Goal: Answer question/provide support: Share knowledge or assist other users

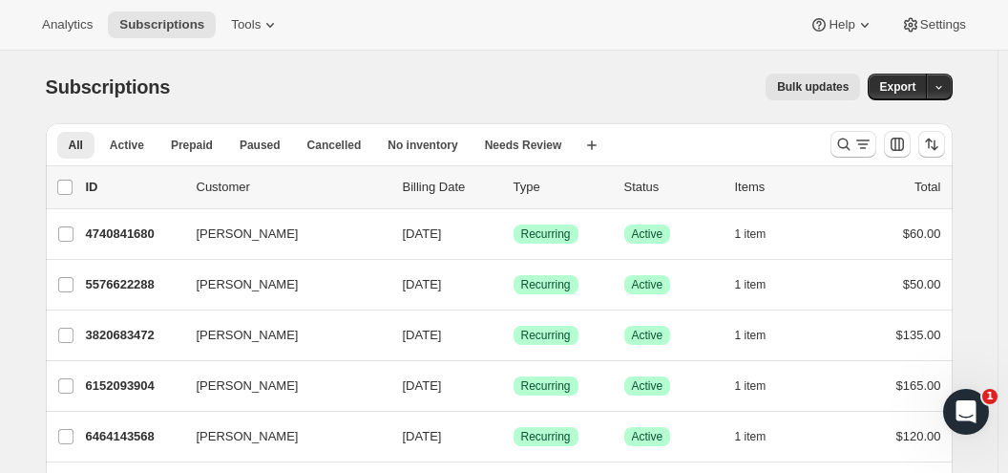
click at [939, 27] on span "Settings" at bounding box center [943, 24] width 46 height 15
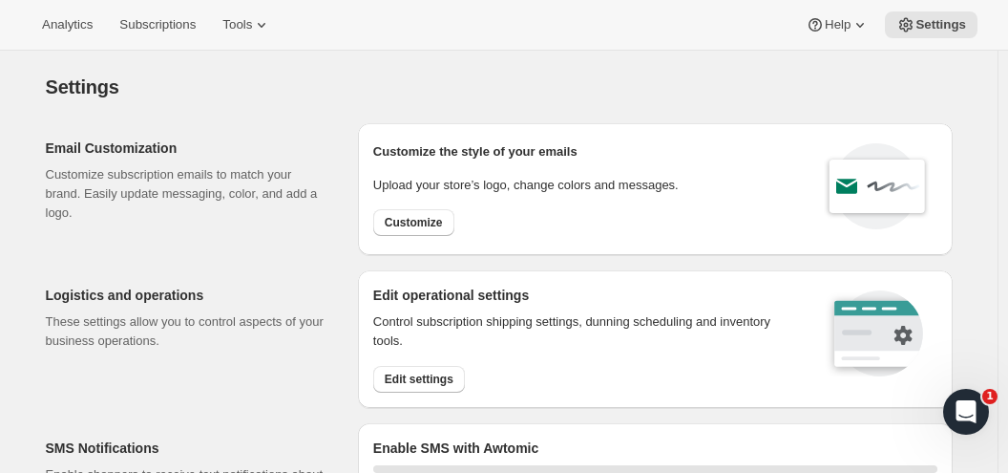
select select "22:00"
select select "09:00"
click at [56, 32] on span "Analytics" at bounding box center [67, 24] width 51 height 15
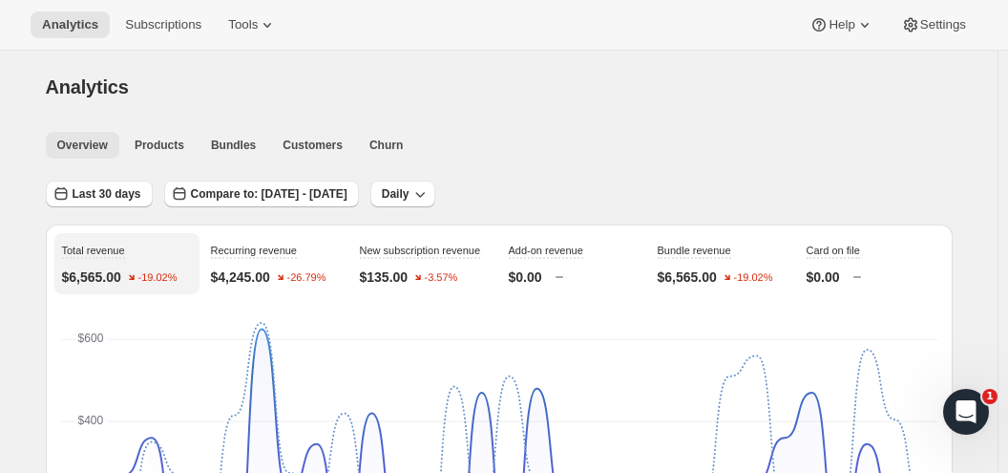
click at [176, 144] on span "Products" at bounding box center [160, 144] width 50 height 15
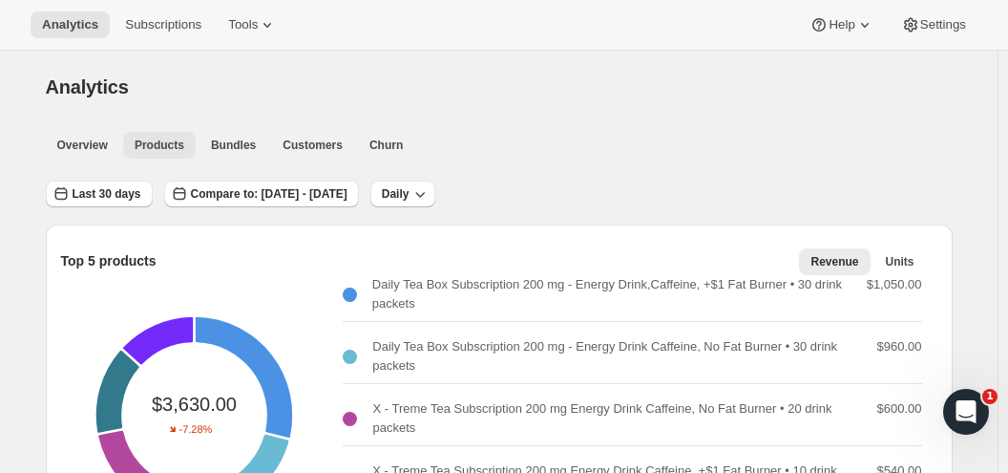
click at [237, 145] on span "Bundles" at bounding box center [233, 144] width 45 height 15
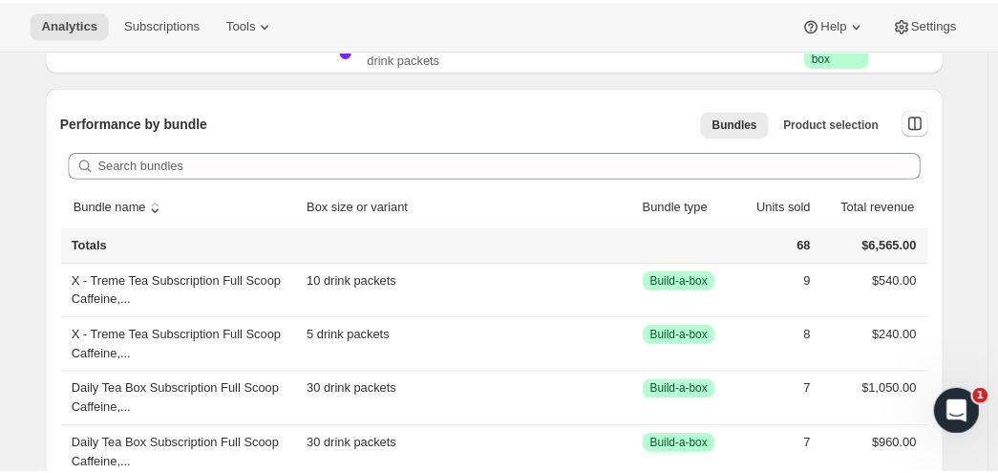
scroll to position [955, 0]
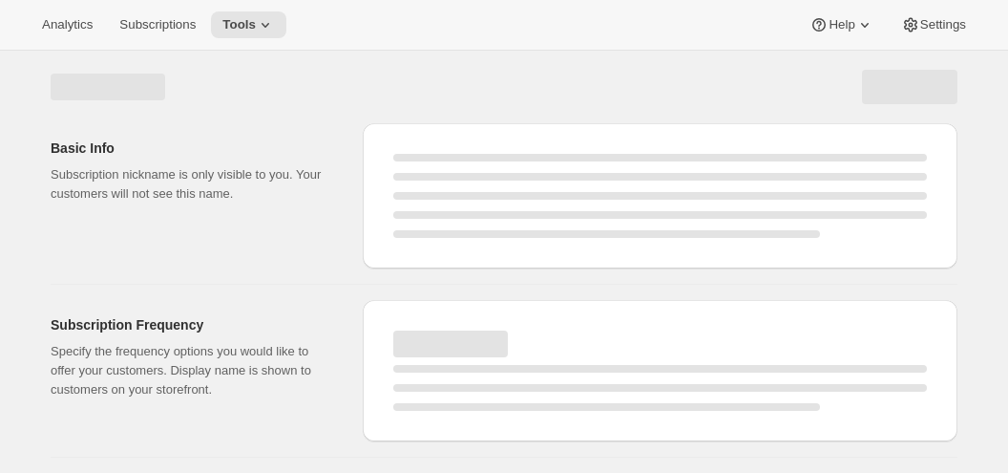
select select "WEEK"
select select "MONTH"
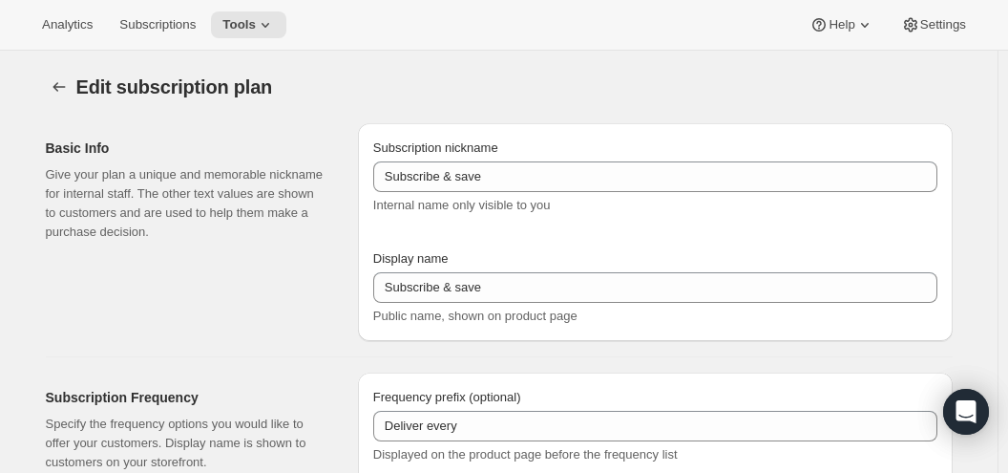
type input "Subscribe & save build a box"
type input "$5 Teas - Monthly Subscription"
type input "1"
select select "MONTH"
type input "month"
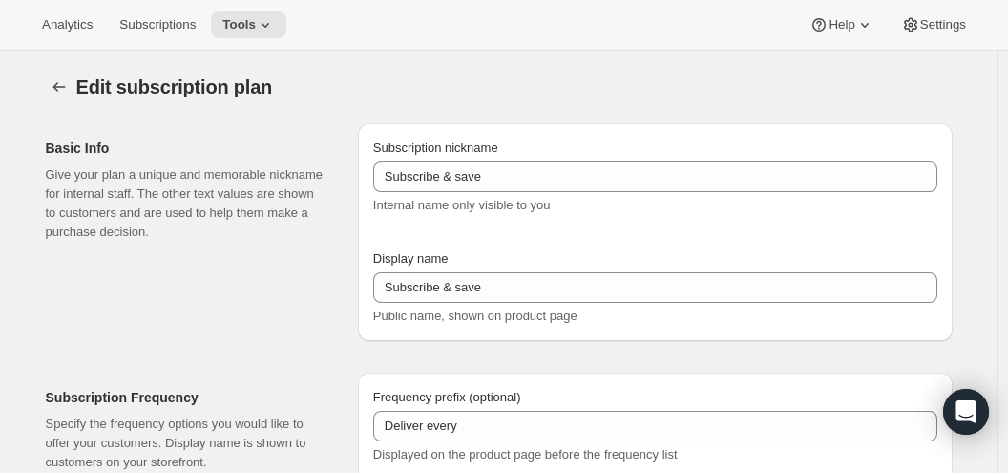
type input "0.0"
select select "FIXED_AMOUNT"
type input "No obligation, cancel at any time. If subscribed for five months, get a $25 cre…"
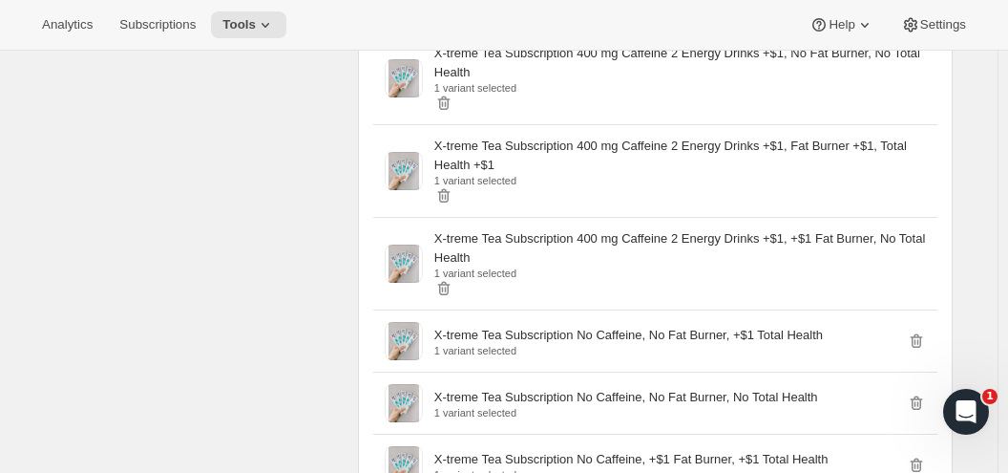
scroll to position [11204, 0]
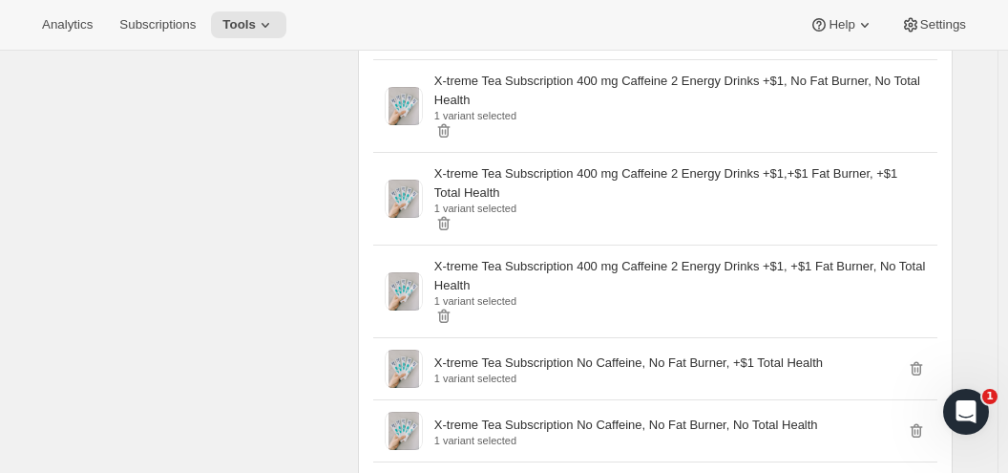
scroll to position [7290, 0]
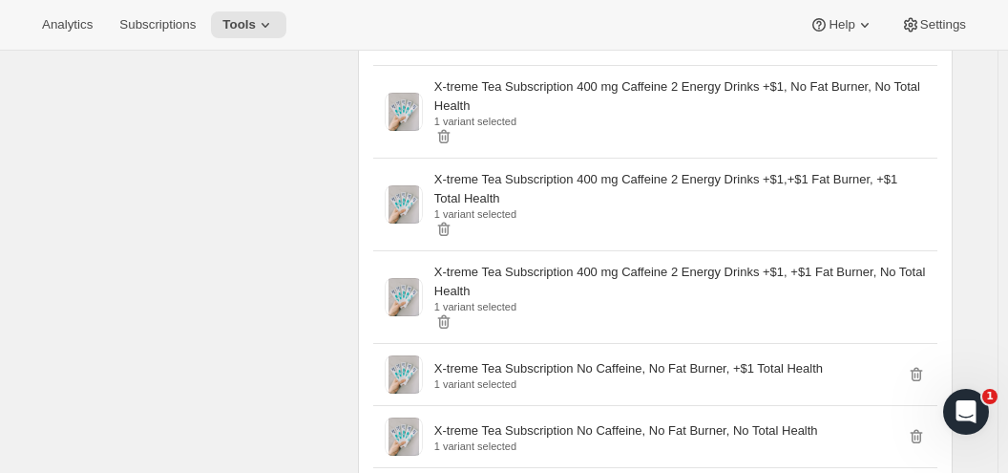
click at [962, 412] on icon "Open Intercom Messenger" at bounding box center [967, 412] width 32 height 32
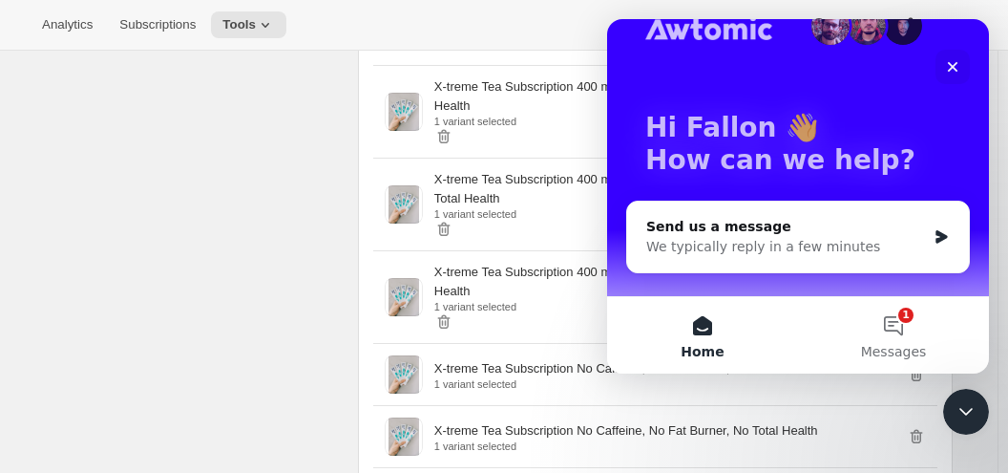
scroll to position [66, 0]
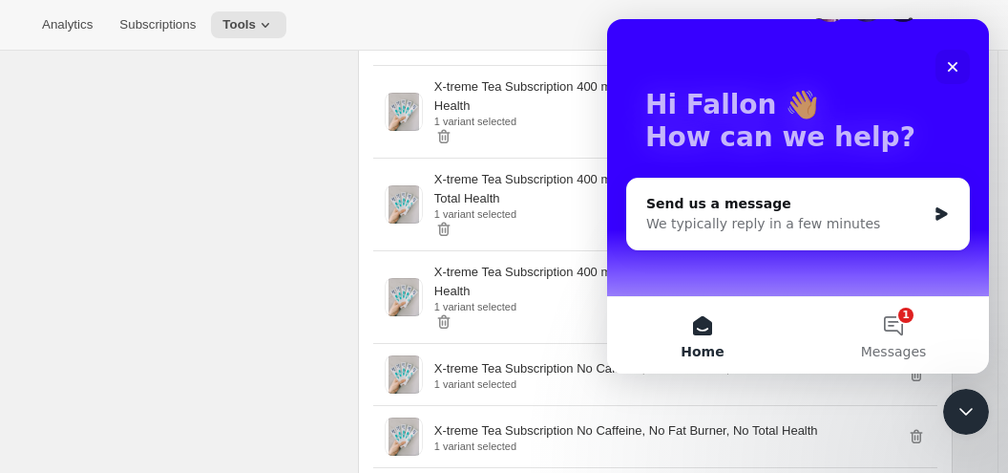
click at [732, 221] on div "We typically reply in a few minutes" at bounding box center [786, 224] width 280 height 20
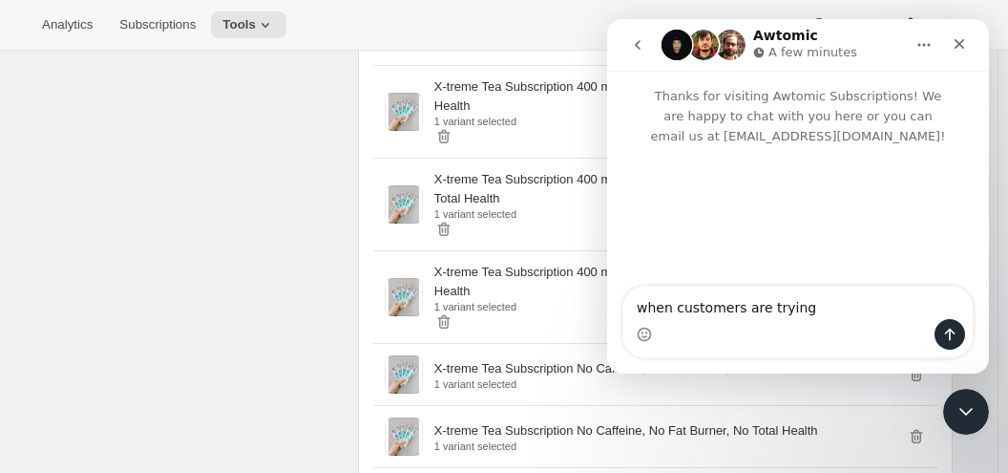
click at [827, 309] on textarea "when customers are trying" at bounding box center [797, 302] width 349 height 32
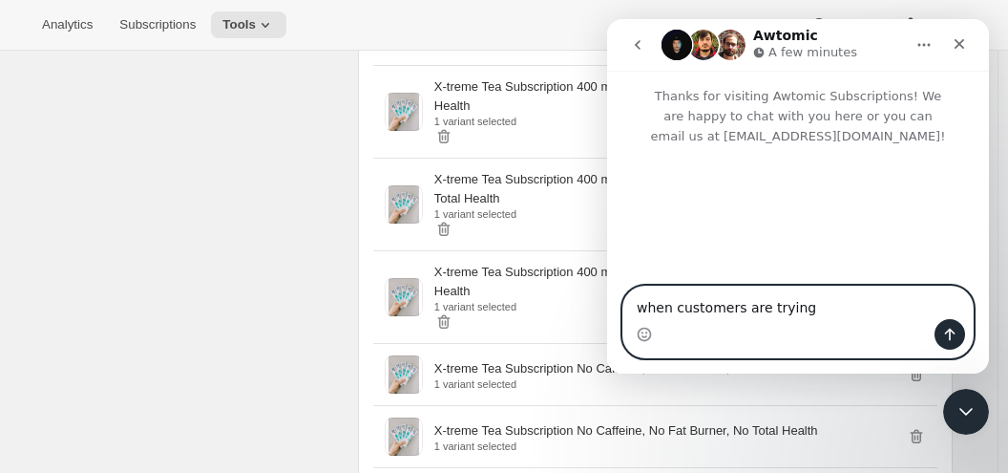
drag, startPoint x: 808, startPoint y: 312, endPoint x: 832, endPoint y: 306, distance: 25.5
click at [809, 312] on textarea "when customers are trying" at bounding box center [797, 302] width 349 height 32
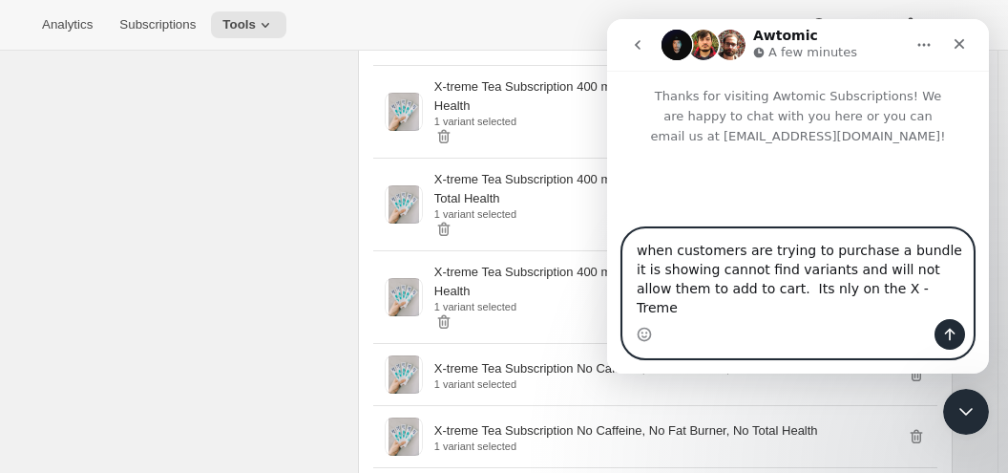
type textarea "when customers are trying to purchase a bundle it is showing cannot find varian…"
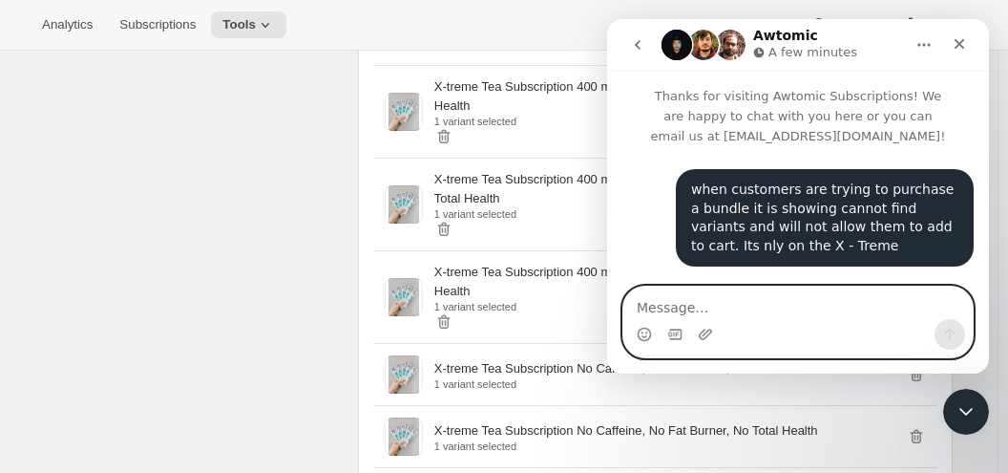
type textarea "T"
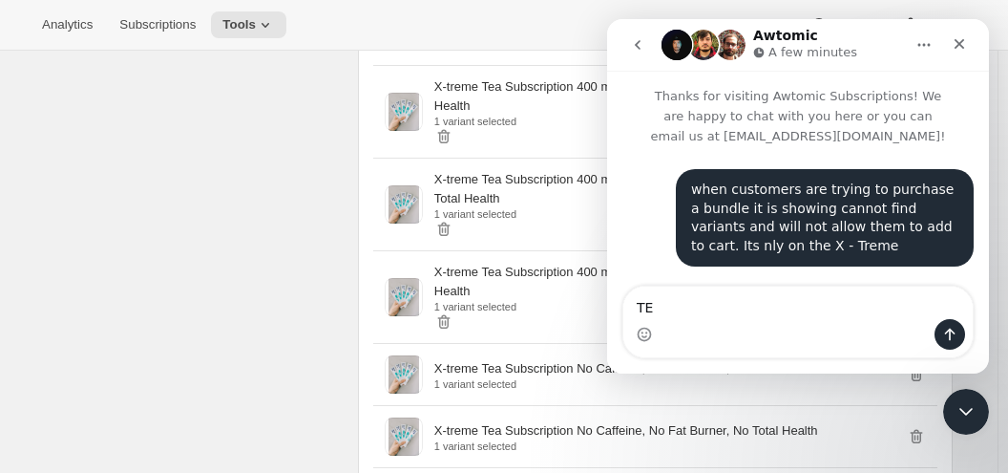
scroll to position [31, 0]
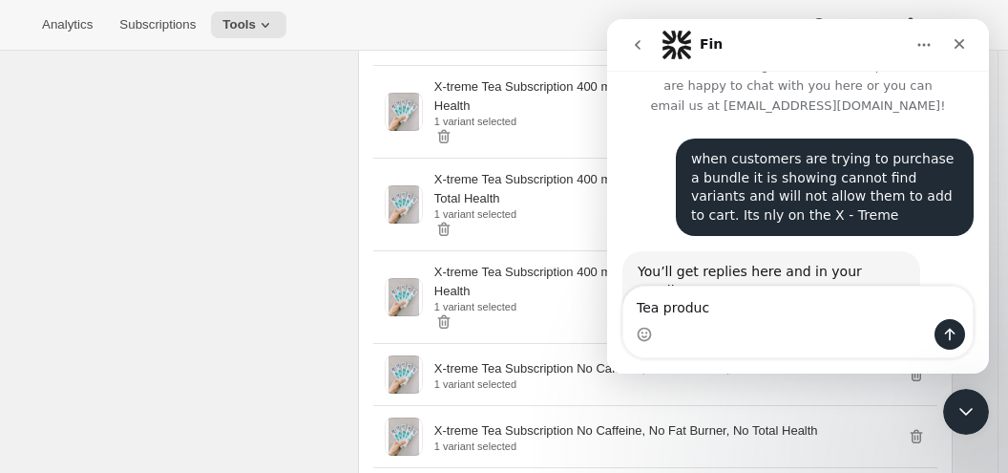
type textarea "Tea product"
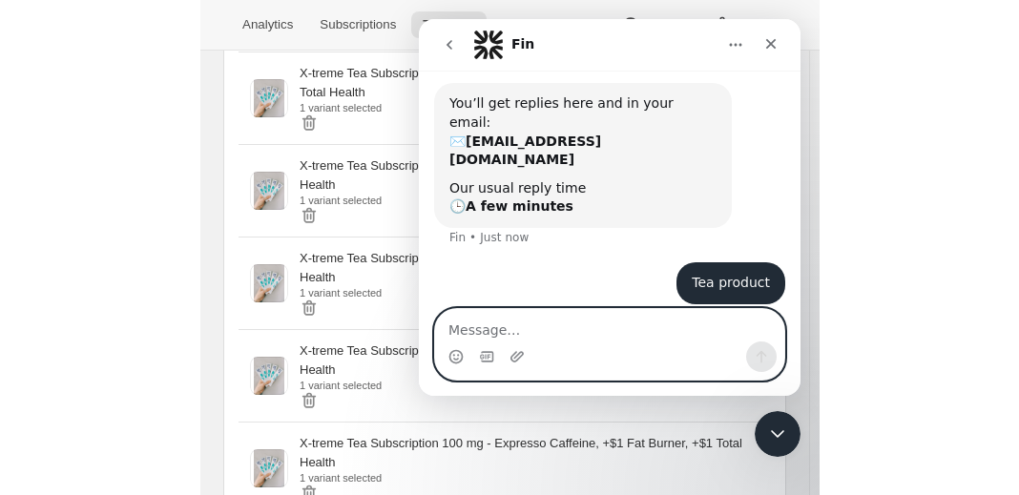
scroll to position [176, 0]
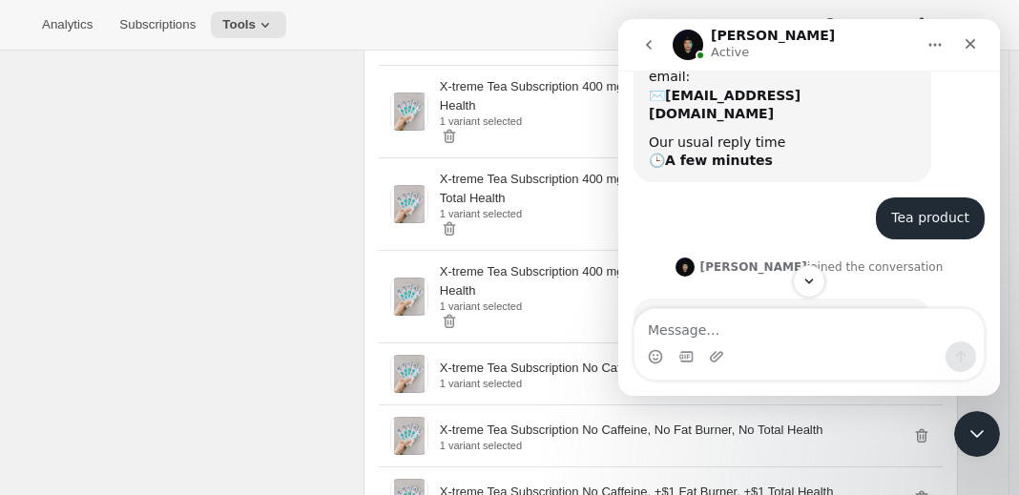
scroll to position [277, 0]
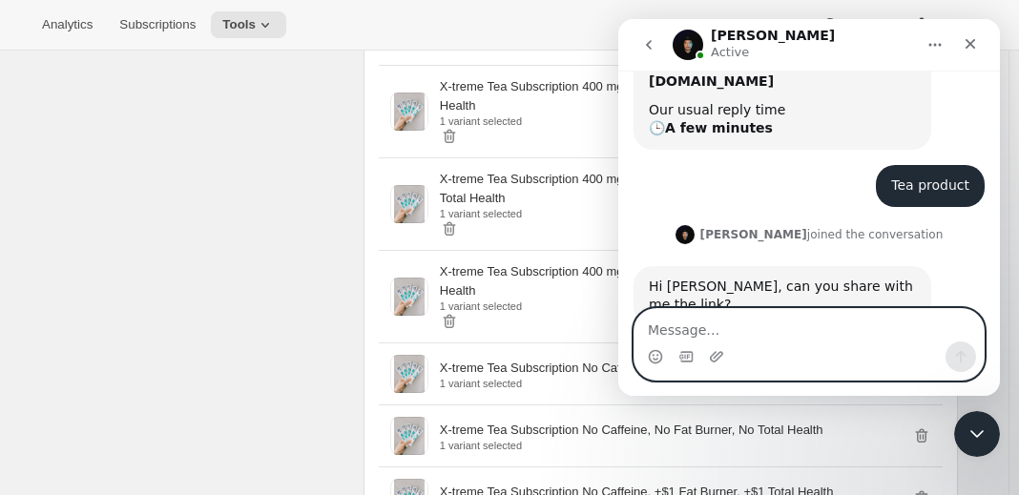
click at [694, 329] on textarea "Message…" at bounding box center [809, 325] width 349 height 32
paste textarea "[URL][DOMAIN_NAME]"
type textarea "[URL][DOMAIN_NAME]"
click at [956, 353] on icon "Send a message…" at bounding box center [961, 356] width 15 height 15
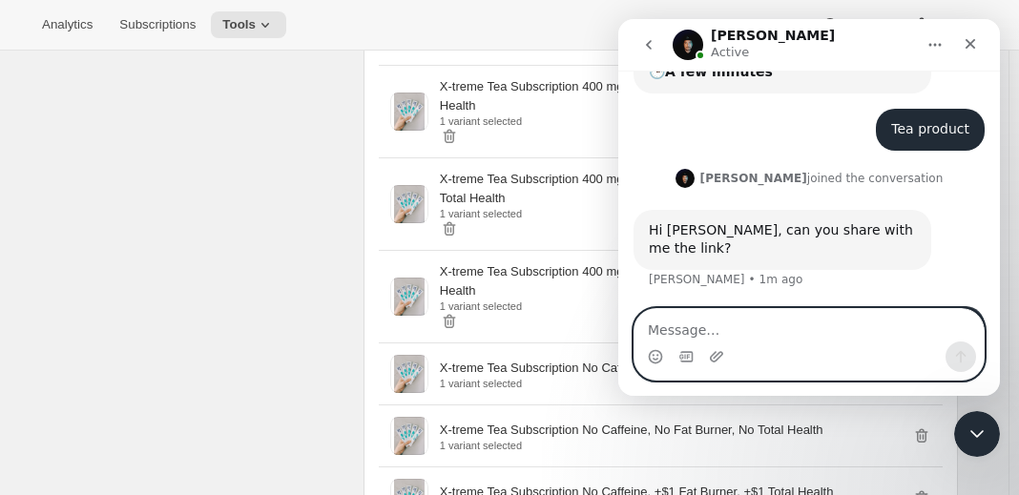
scroll to position [352, 0]
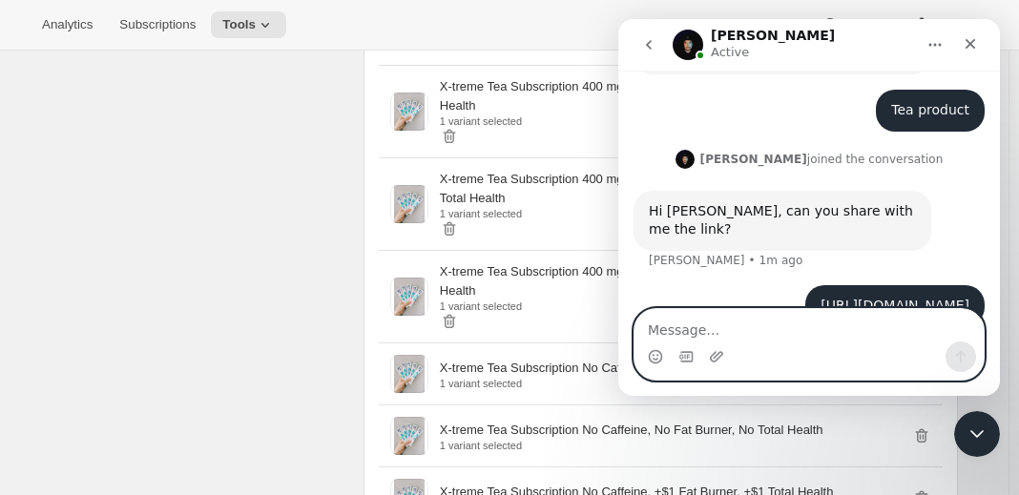
click at [786, 337] on textarea "Message…" at bounding box center [809, 325] width 349 height 32
type textarea "this is the customer side"
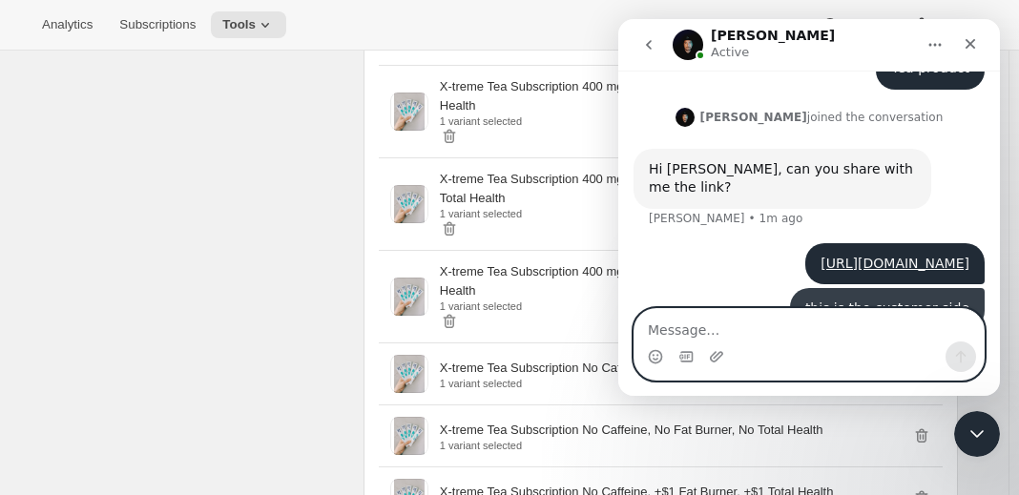
scroll to position [396, 0]
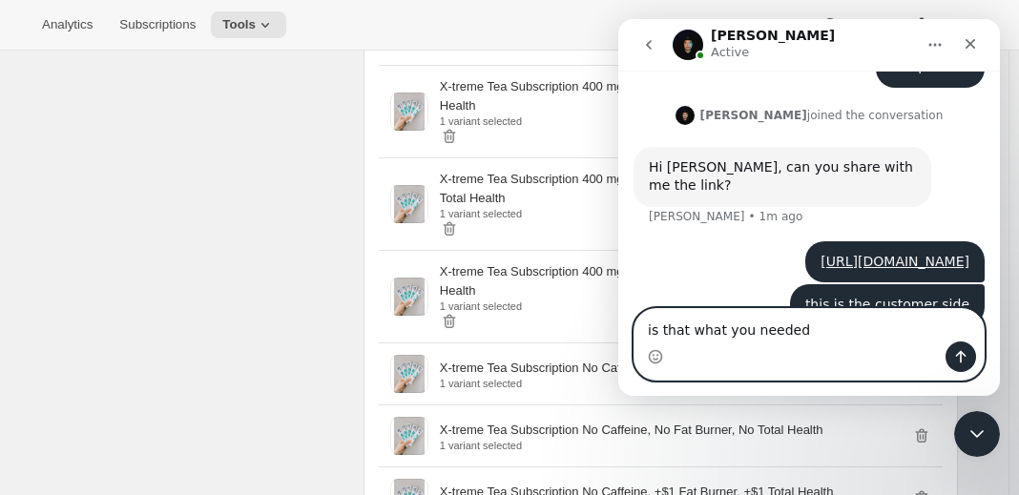
type textarea "is that what you needed?"
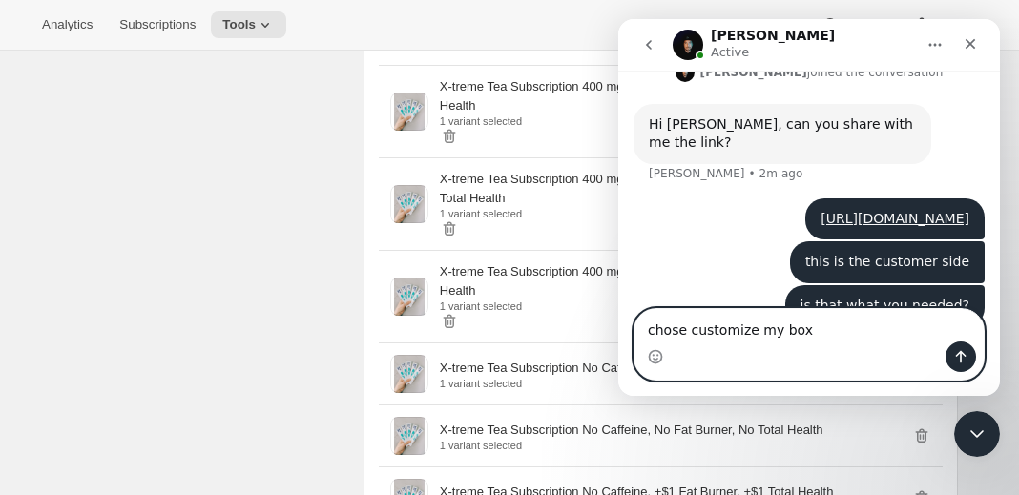
type textarea "chose customize my box"
drag, startPoint x: 838, startPoint y: 329, endPoint x: 265, endPoint y: 359, distance: 573.5
click at [619, 359] on html "[PERSON_NAME] Active Thanks for visiting Awtomic Subscriptions! We are happy to…" at bounding box center [810, 207] width 382 height 377
click at [713, 332] on textarea "Message…" at bounding box center [809, 325] width 349 height 32
paste textarea "[URL][DOMAIN_NAME]"
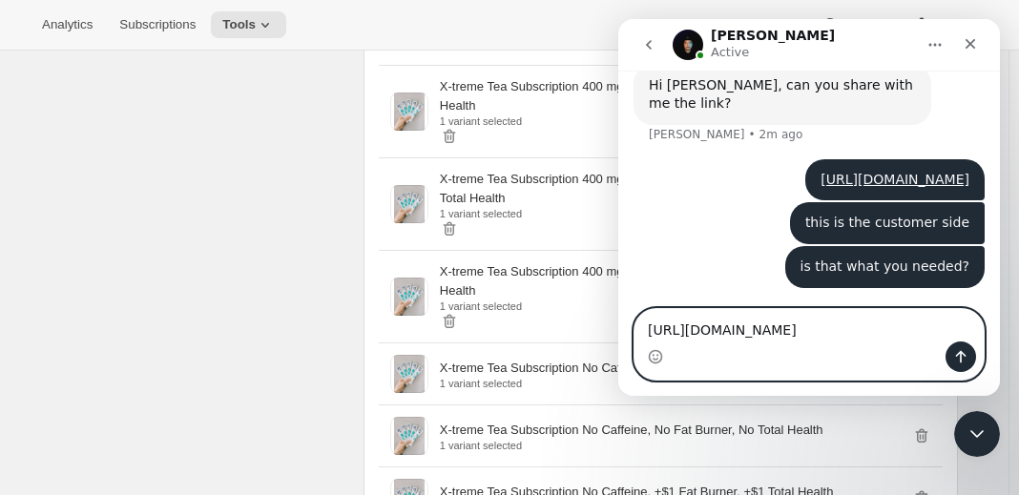
scroll to position [496, 0]
type textarea "[URL][DOMAIN_NAME]"
click at [962, 362] on icon "Send a message…" at bounding box center [961, 356] width 15 height 15
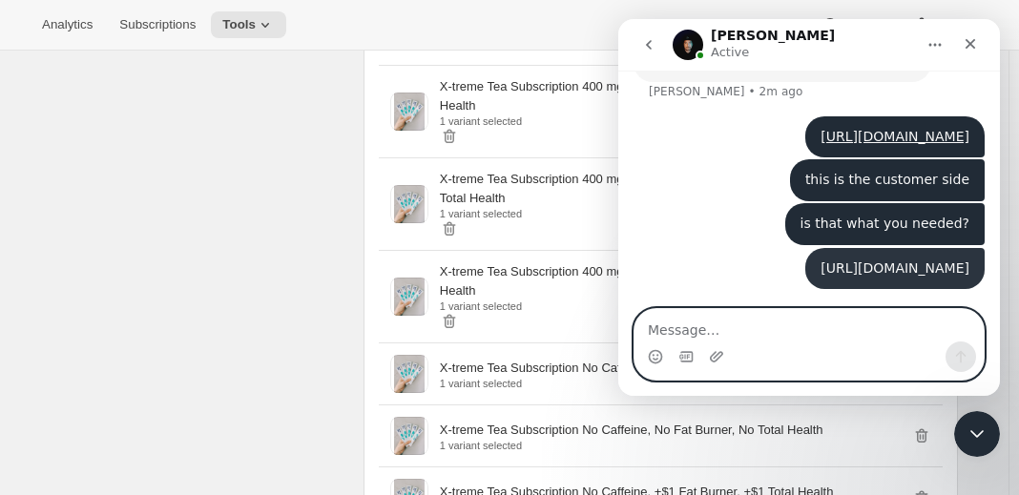
scroll to position [538, 0]
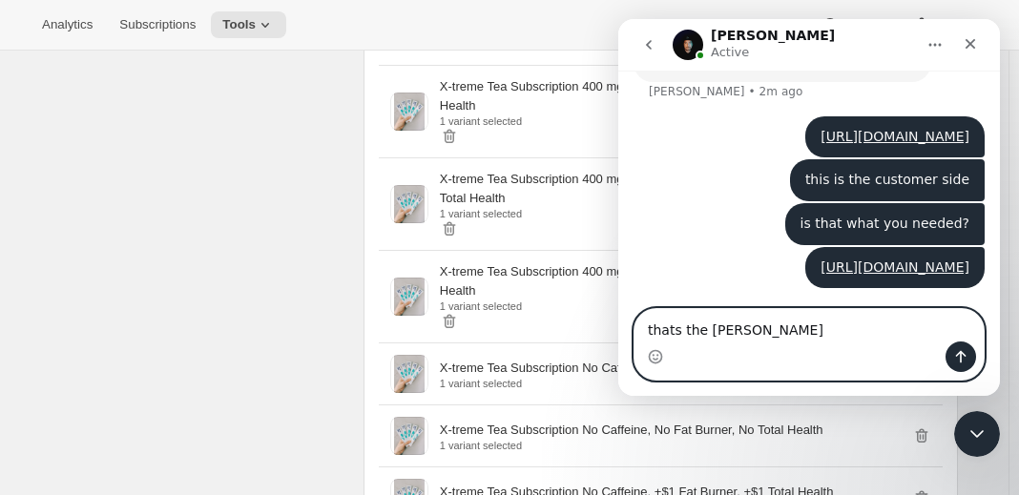
type textarea "thats the backend"
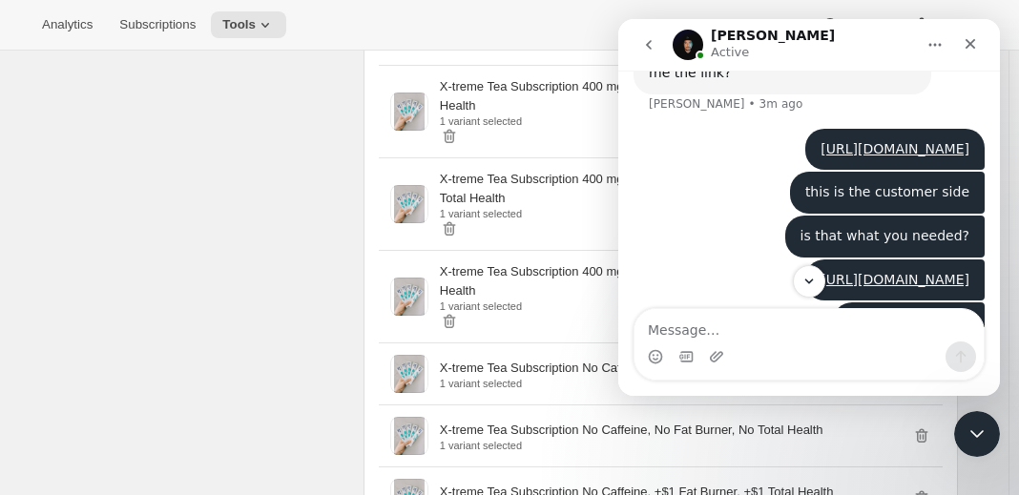
scroll to position [582, 0]
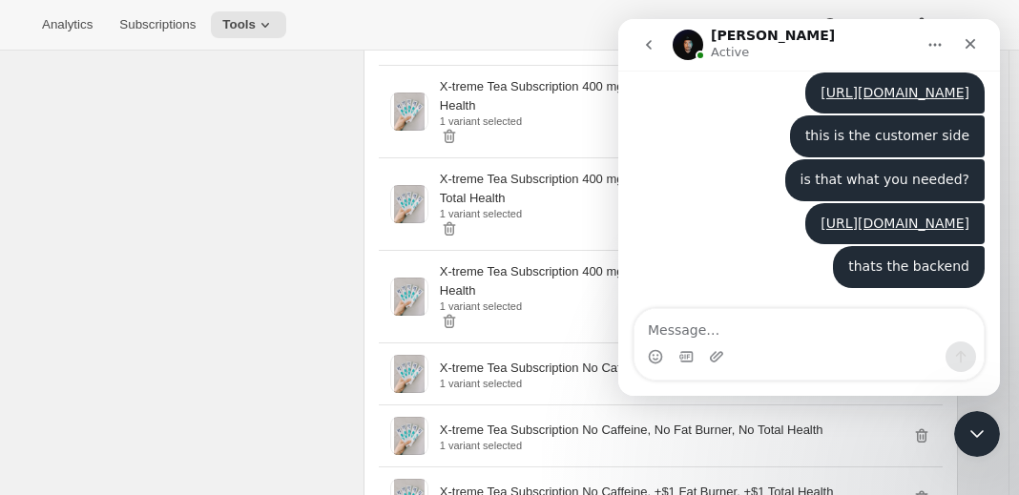
click at [743, 293] on div "thats the backend Fallon • 2m ago" at bounding box center [809, 278] width 351 height 65
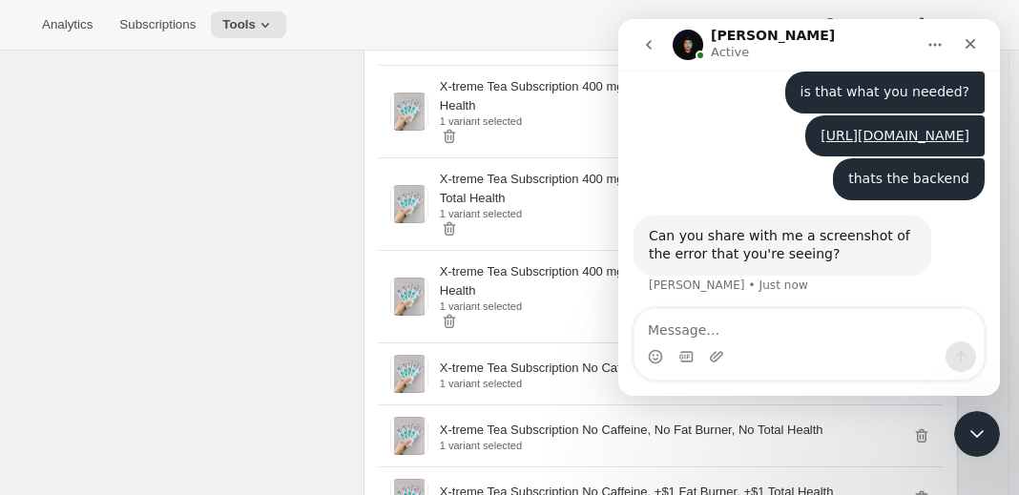
scroll to position [658, 0]
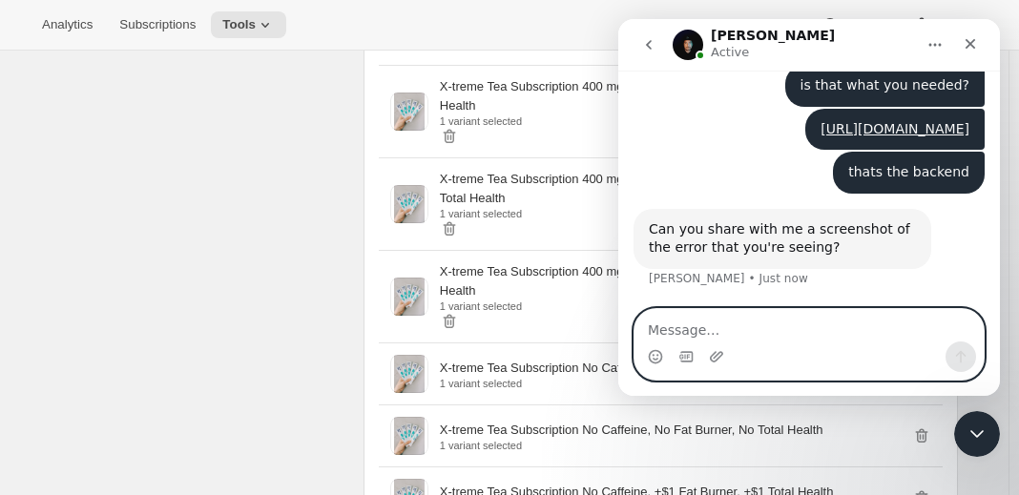
click at [717, 358] on icon "Upload attachment" at bounding box center [716, 356] width 15 height 15
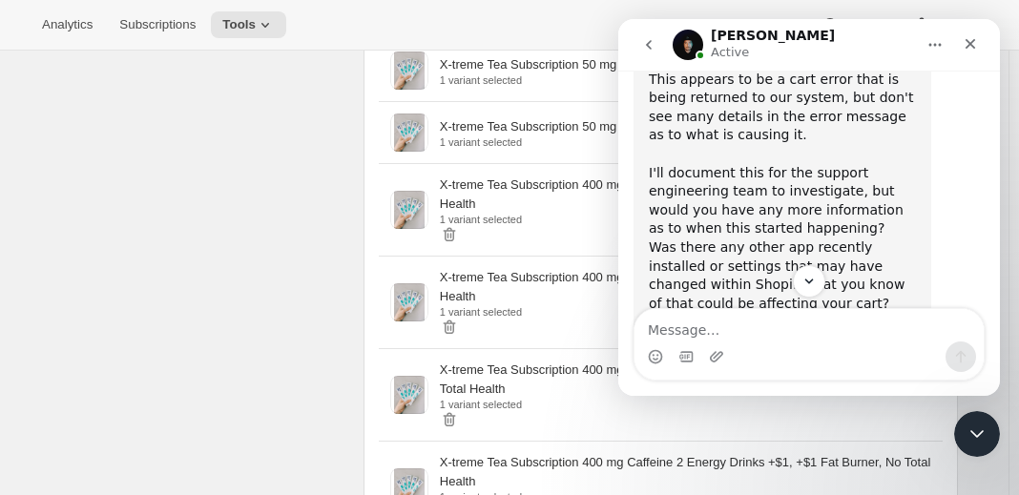
scroll to position [1244, 0]
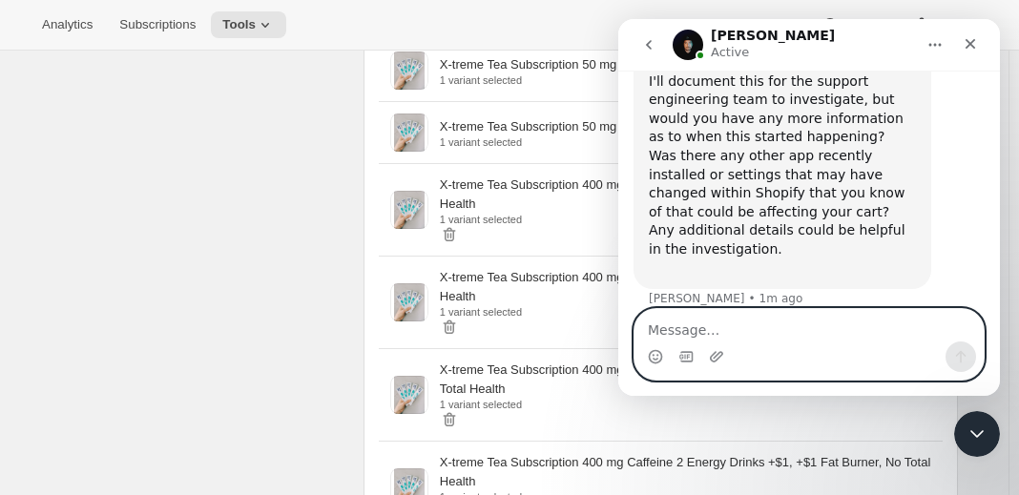
click at [690, 330] on textarea "Message…" at bounding box center [809, 325] width 349 height 32
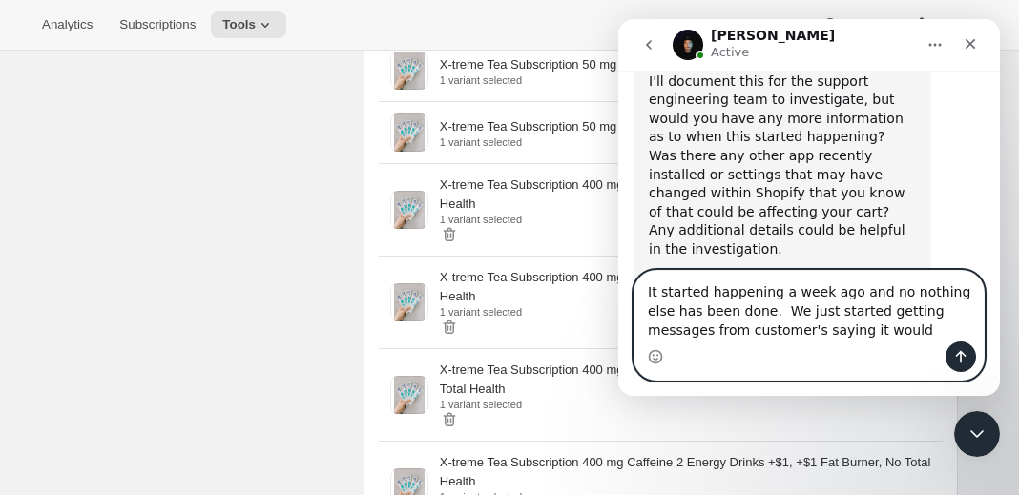
click at [810, 327] on textarea "It started happening a week ago and no nothing else has been done. We just star…" at bounding box center [809, 306] width 349 height 71
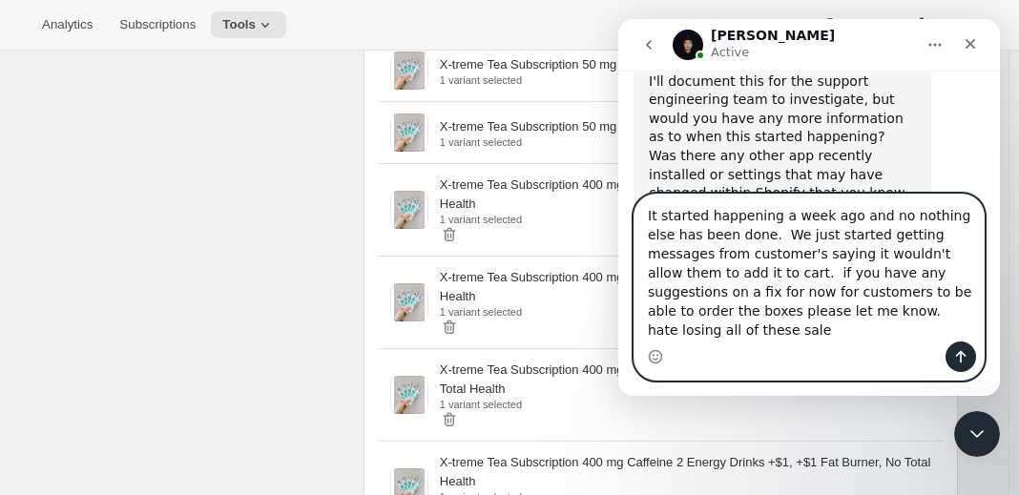
type textarea "It started happening a week ago and no nothing else has been done. We just star…"
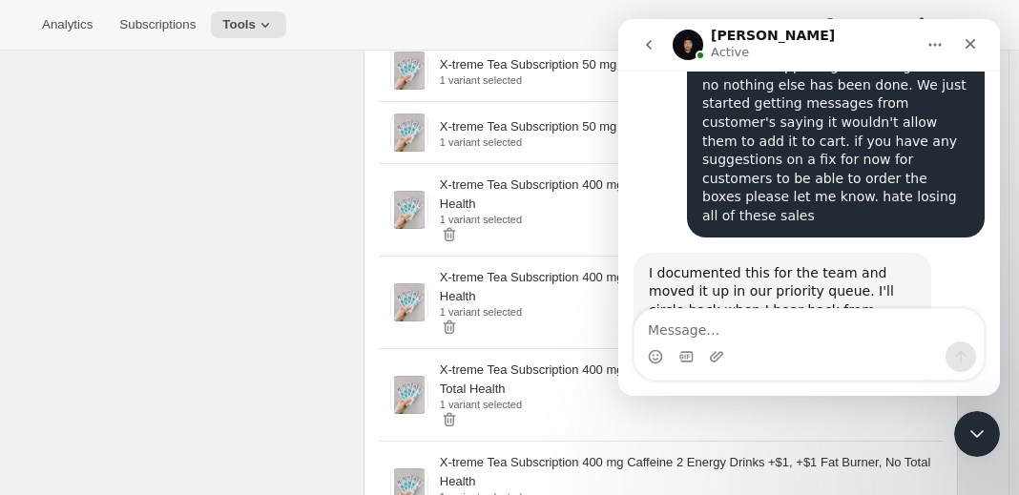
scroll to position [1526, 0]
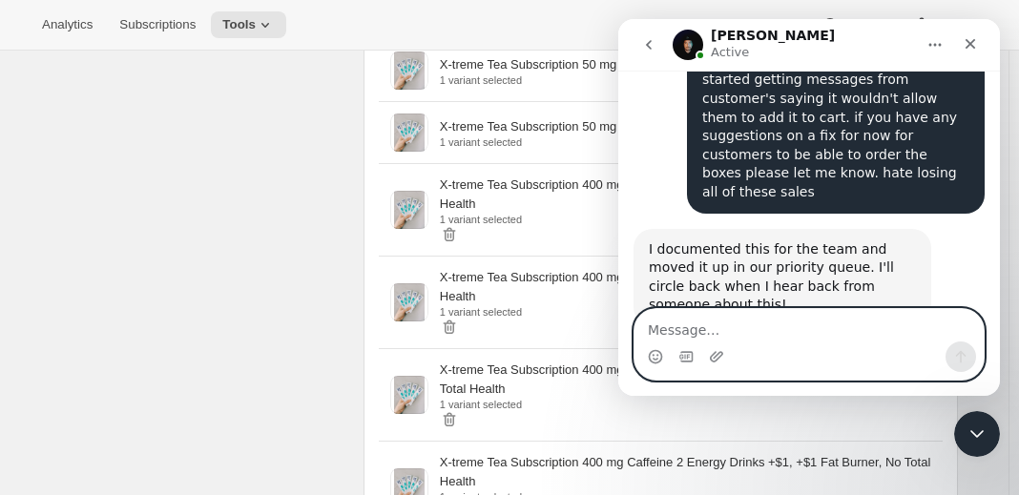
click at [720, 335] on textarea "Message…" at bounding box center [809, 325] width 349 height 32
type textarea "ok thank you!! I really appreciate your help"
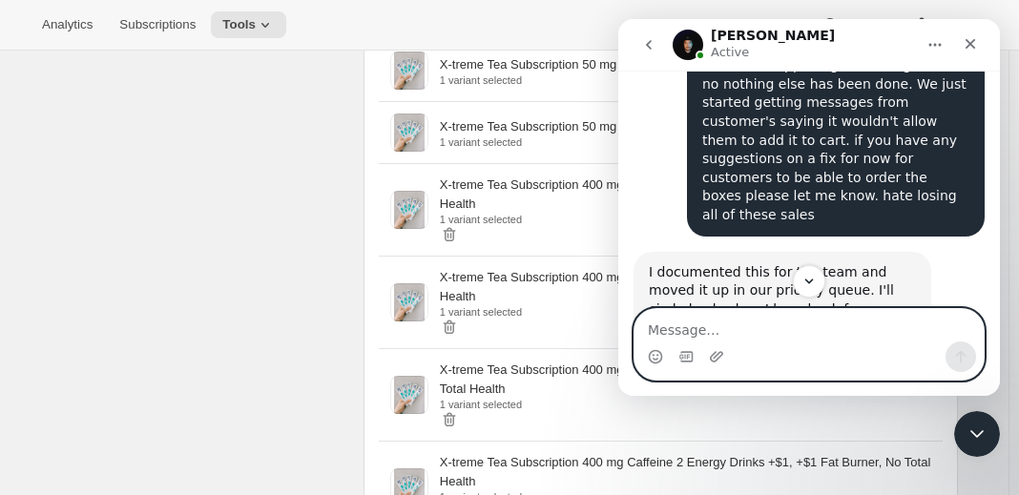
scroll to position [1584, 0]
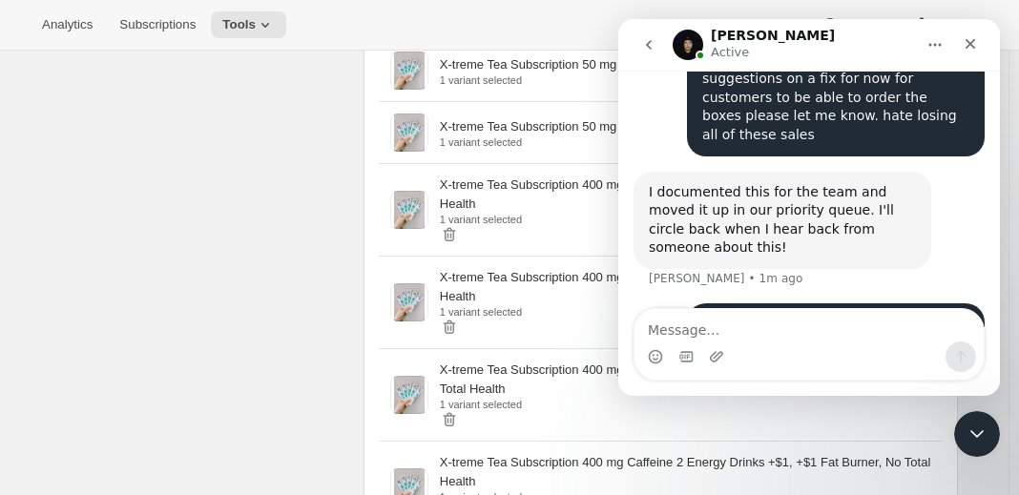
click at [988, 36] on nav "[PERSON_NAME] Active" at bounding box center [810, 45] width 382 height 52
click at [979, 36] on div "Close" at bounding box center [971, 44] width 34 height 34
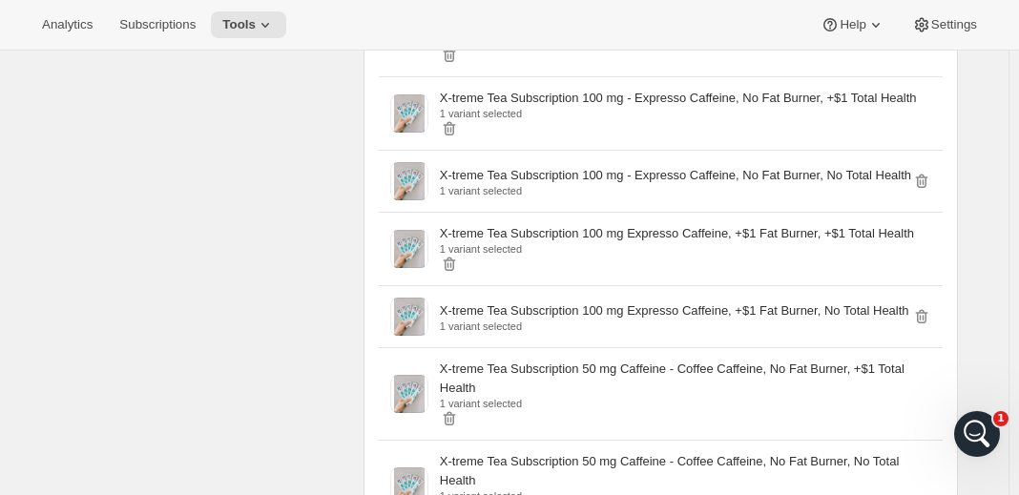
scroll to position [11299, 0]
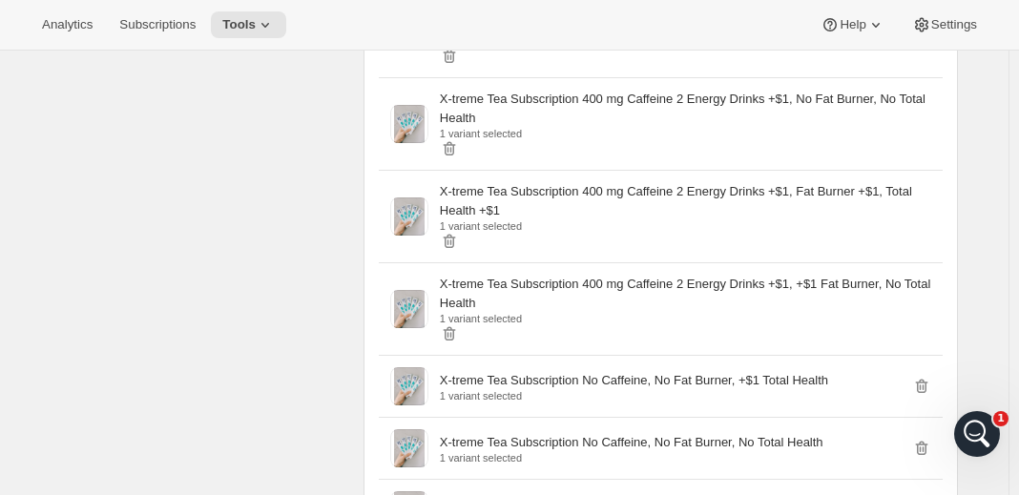
scroll to position [11204, 0]
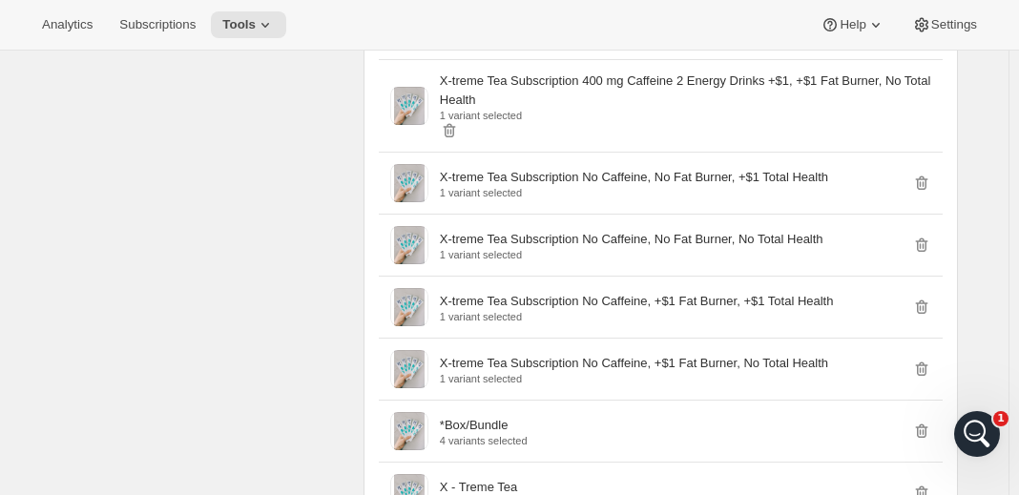
scroll to position [11394, 0]
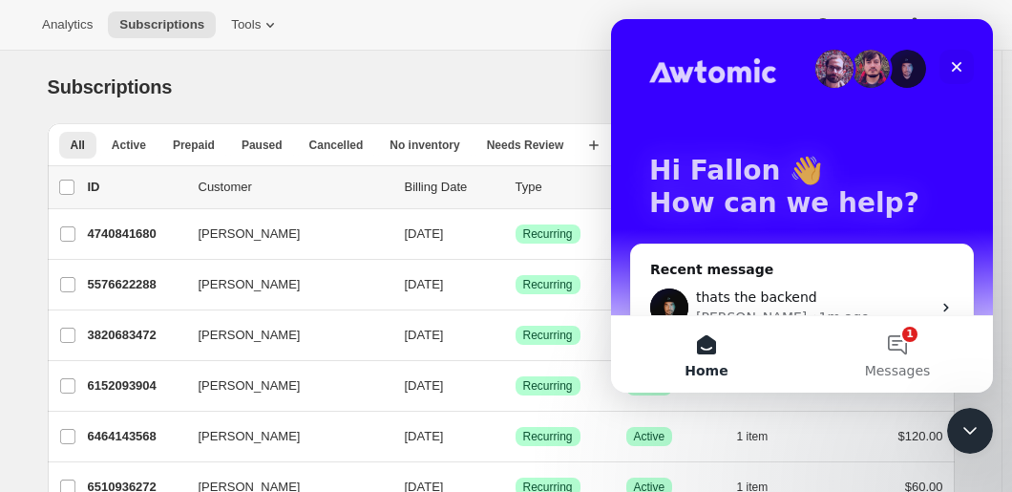
scroll to position [48, 0]
